Goal: Find specific page/section: Find specific page/section

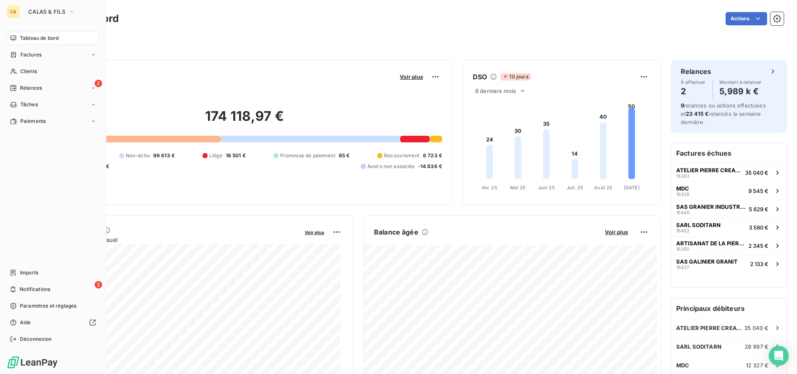
click at [24, 15] on button "CALAS & FILS" at bounding box center [51, 11] width 57 height 13
drag, startPoint x: 31, startPoint y: 12, endPoint x: 42, endPoint y: 14, distance: 11.3
click at [31, 12] on span "CALAS & FILS" at bounding box center [46, 11] width 37 height 7
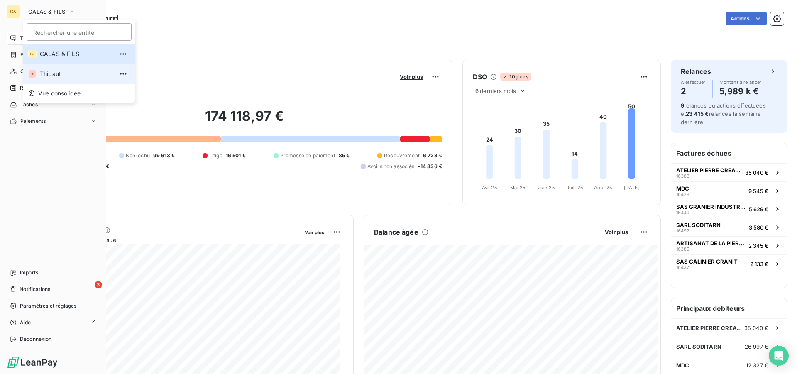
click at [54, 69] on li "TH Thibaut" at bounding box center [79, 74] width 112 height 20
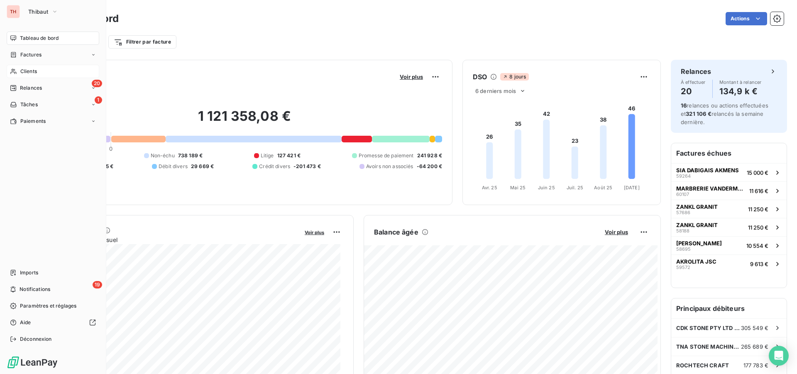
click at [31, 72] on span "Clients" at bounding box center [28, 71] width 17 height 7
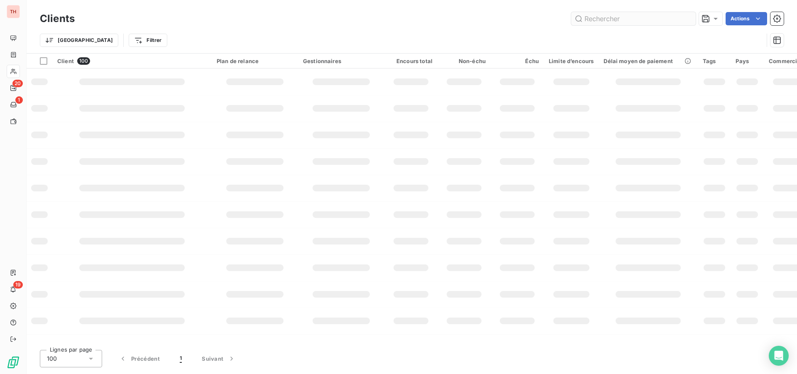
click at [610, 19] on input "text" at bounding box center [633, 18] width 125 height 13
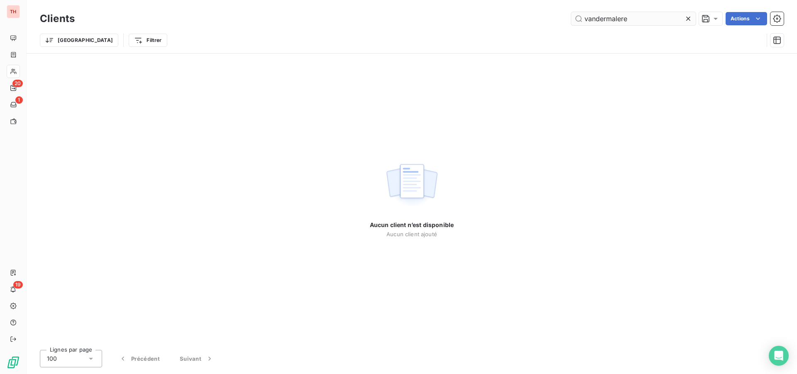
drag, startPoint x: 632, startPoint y: 19, endPoint x: 605, endPoint y: 19, distance: 27.0
click at [605, 19] on input "vandermalere" at bounding box center [633, 18] width 125 height 13
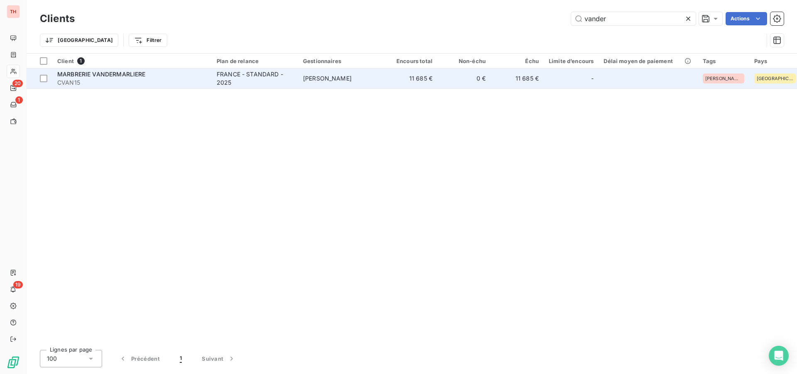
type input "vander"
click at [103, 86] on span "CVAN15" at bounding box center [131, 82] width 149 height 8
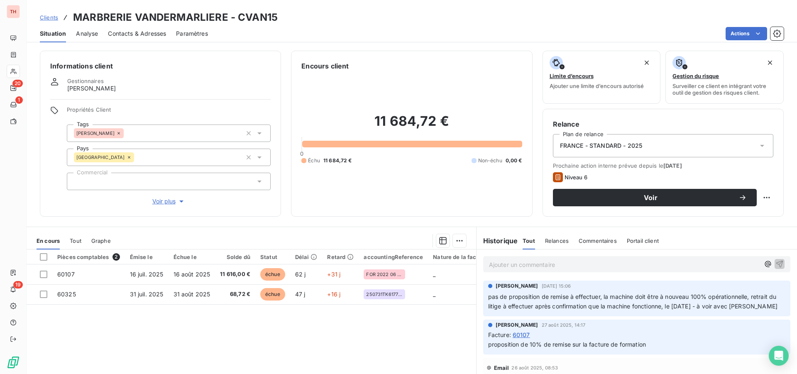
drag, startPoint x: 150, startPoint y: 25, endPoint x: 151, endPoint y: 30, distance: 5.1
click at [150, 25] on div "Contacts & Adresses" at bounding box center [137, 33] width 58 height 17
